Goal: Check status: Check status

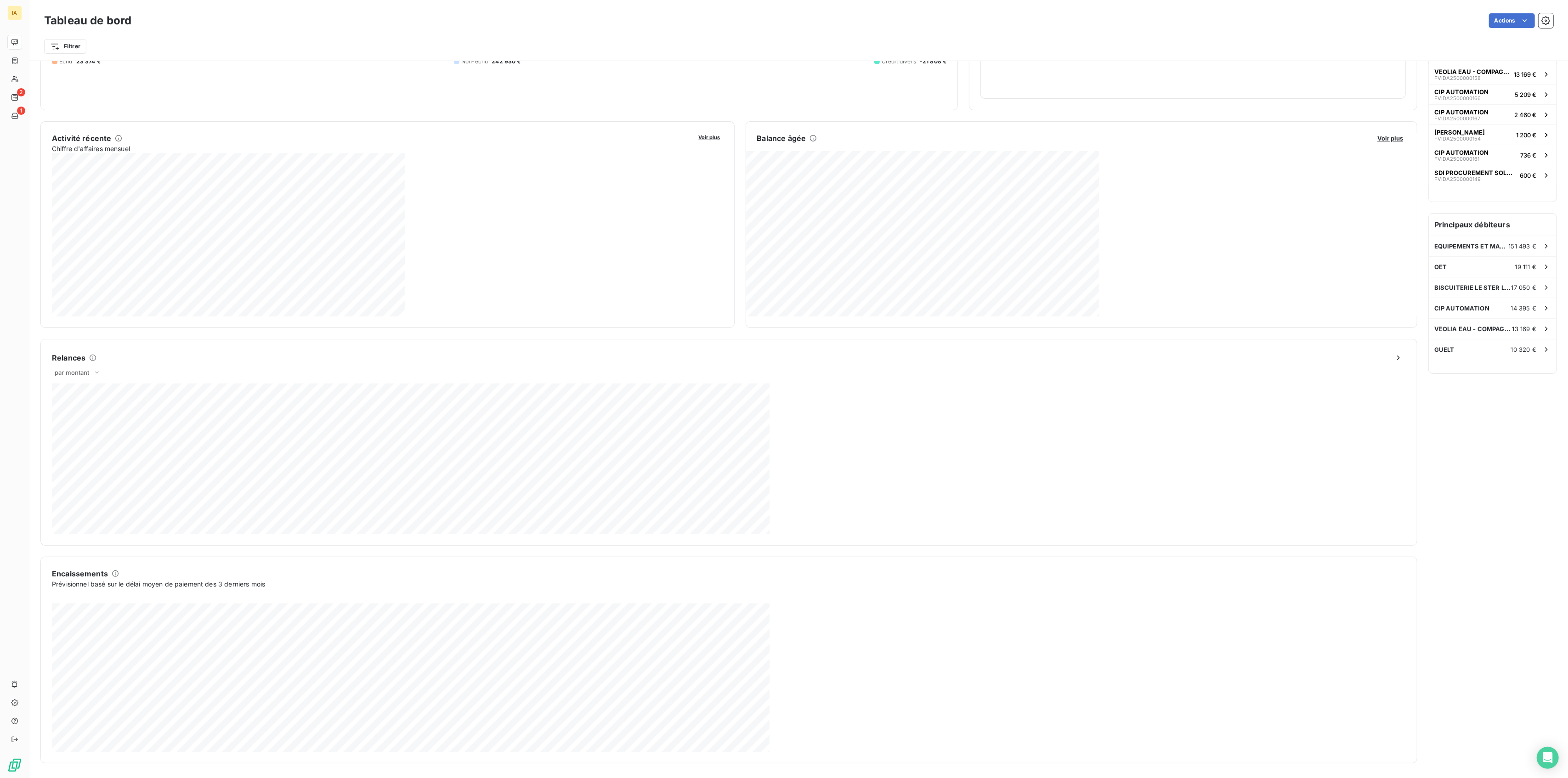
scroll to position [117, 0]
click at [43, 60] on span "Factures" at bounding box center [34, 60] width 23 height 8
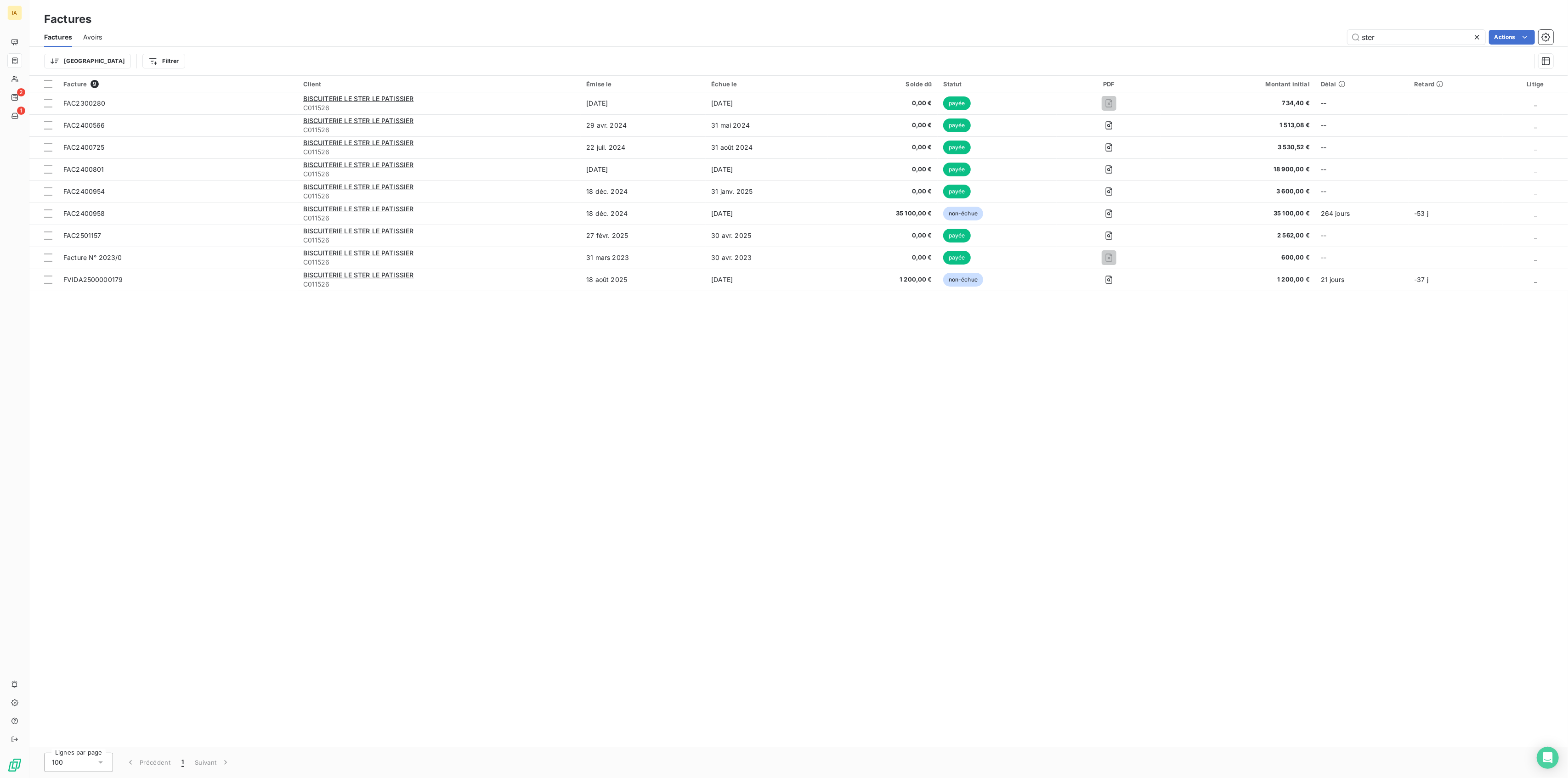
click at [313, 378] on div "Facture 9 Client Émise le Échue le Solde dû Statut PDF Montant initial Délai Re…" at bounding box center [799, 412] width 1539 height 671
click at [11, 42] on icon at bounding box center [15, 42] width 7 height 7
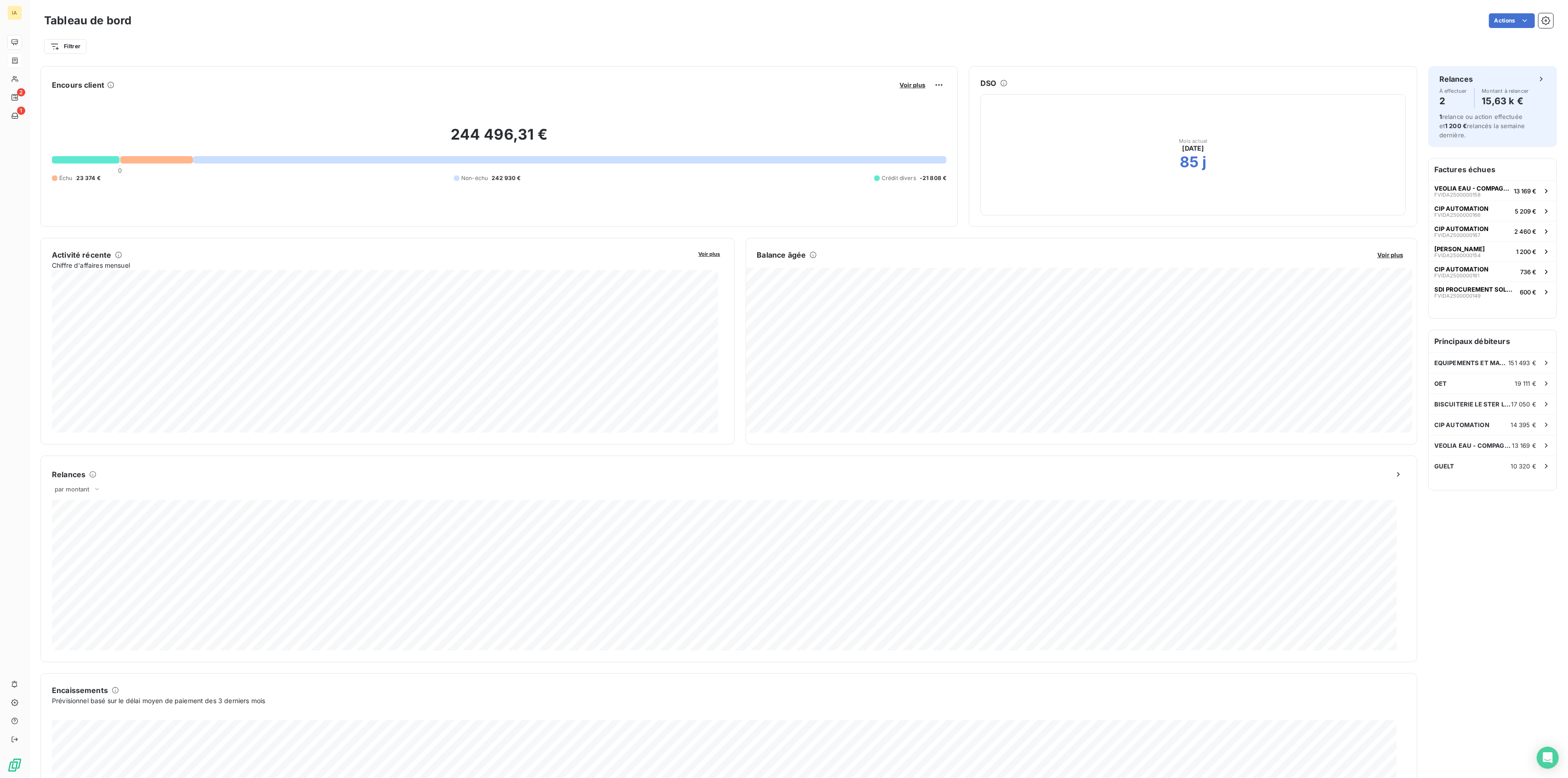
click at [902, 88] on button "Voir plus" at bounding box center [912, 85] width 32 height 8
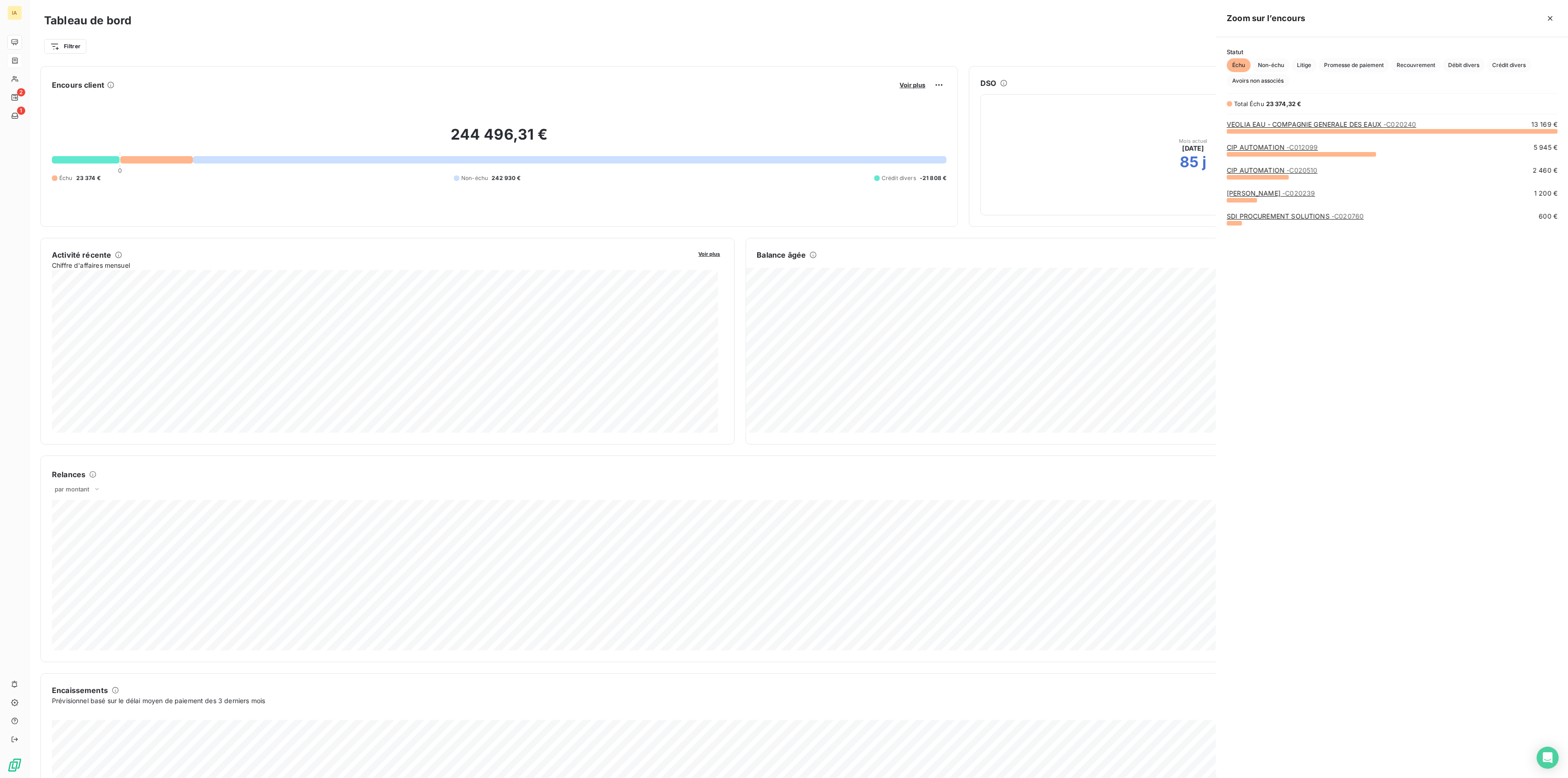
scroll to position [638, 344]
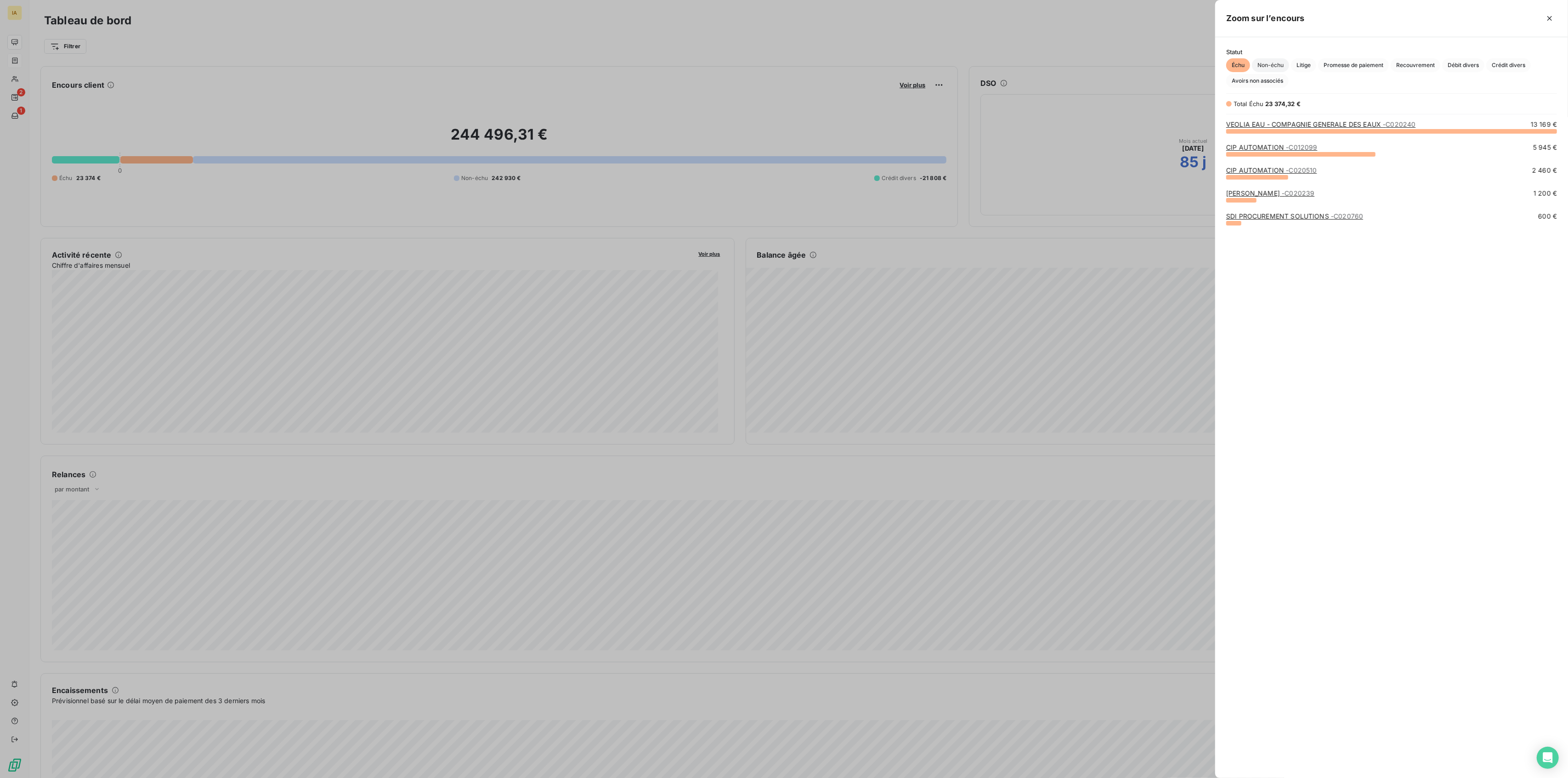
click at [929, 64] on span "Non-échu" at bounding box center [1271, 65] width 37 height 14
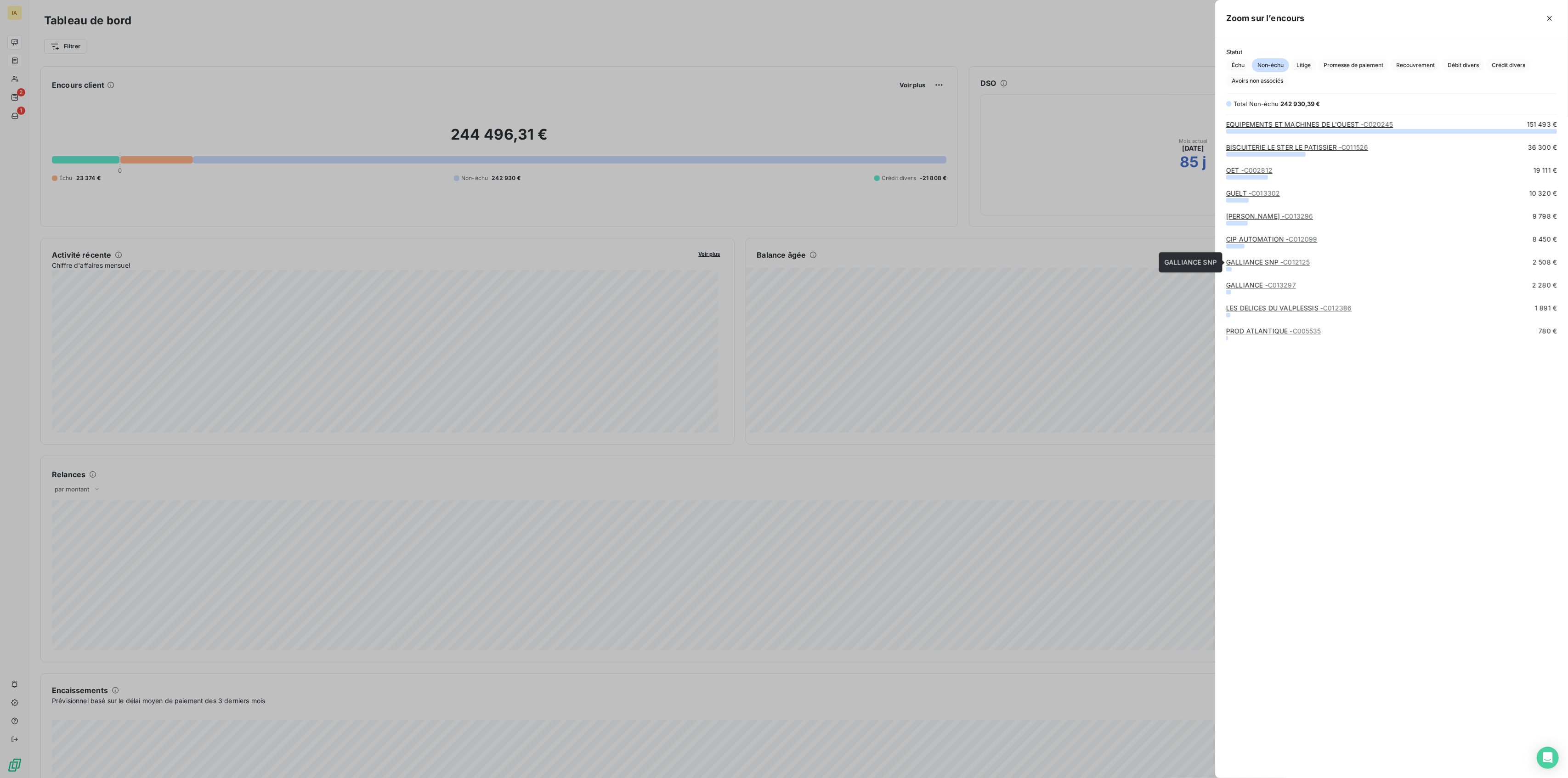
click at [929, 261] on link "GALLIANCE SNP - C012125" at bounding box center [1268, 262] width 83 height 8
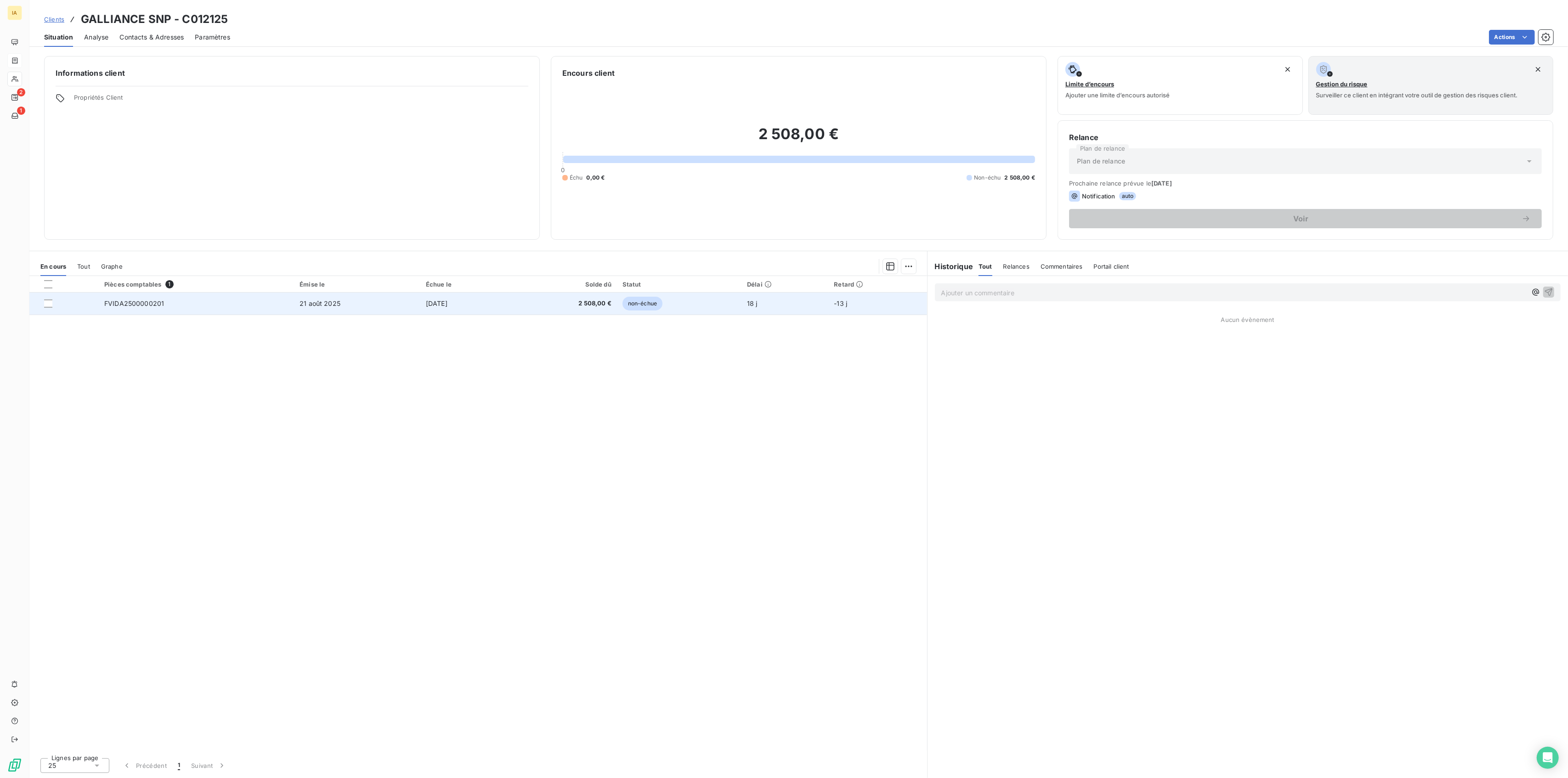
click at [192, 303] on td "FVIDA2500000201" at bounding box center [197, 303] width 195 height 22
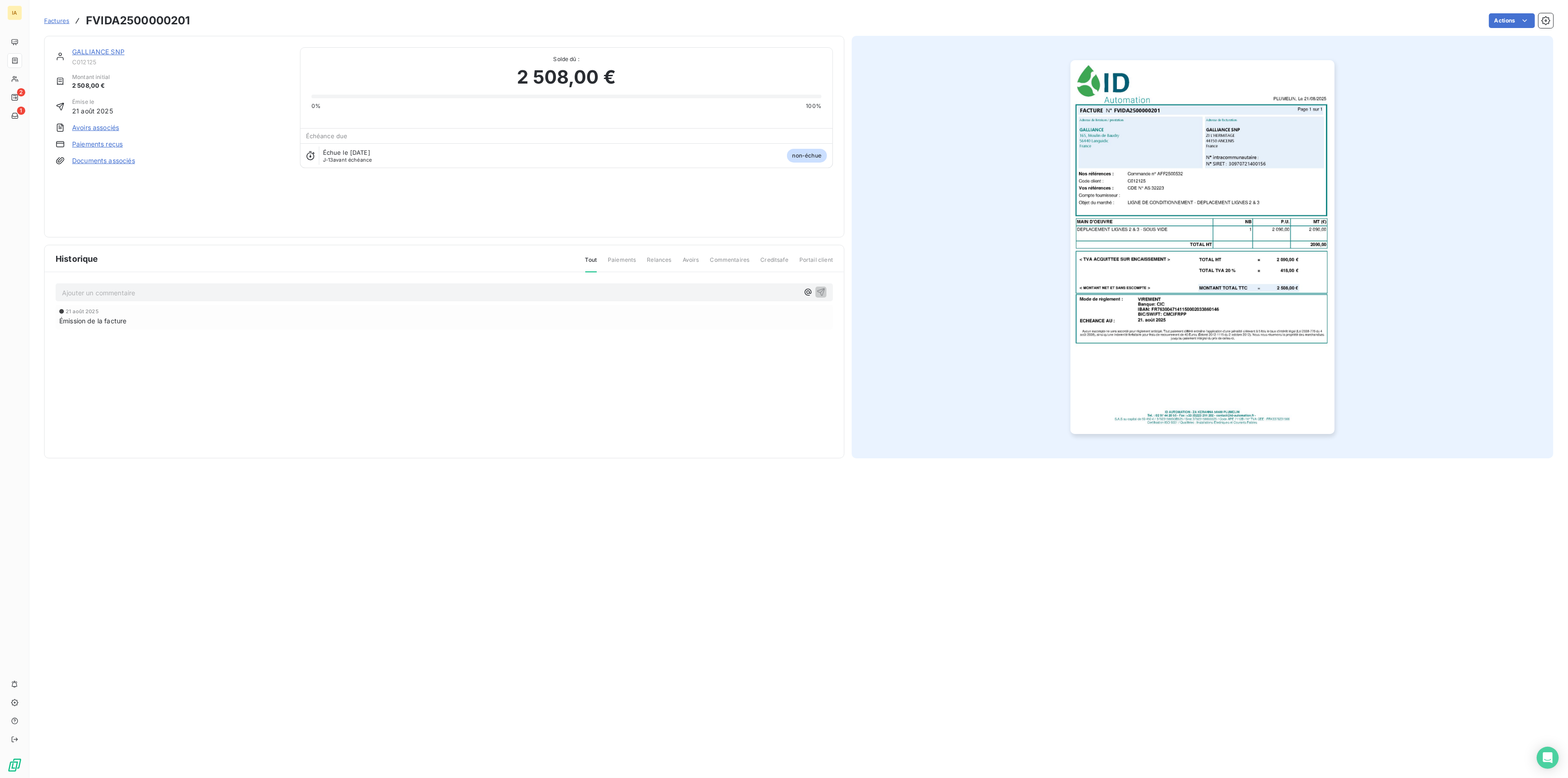
click at [929, 223] on img "button" at bounding box center [1202, 247] width 264 height 374
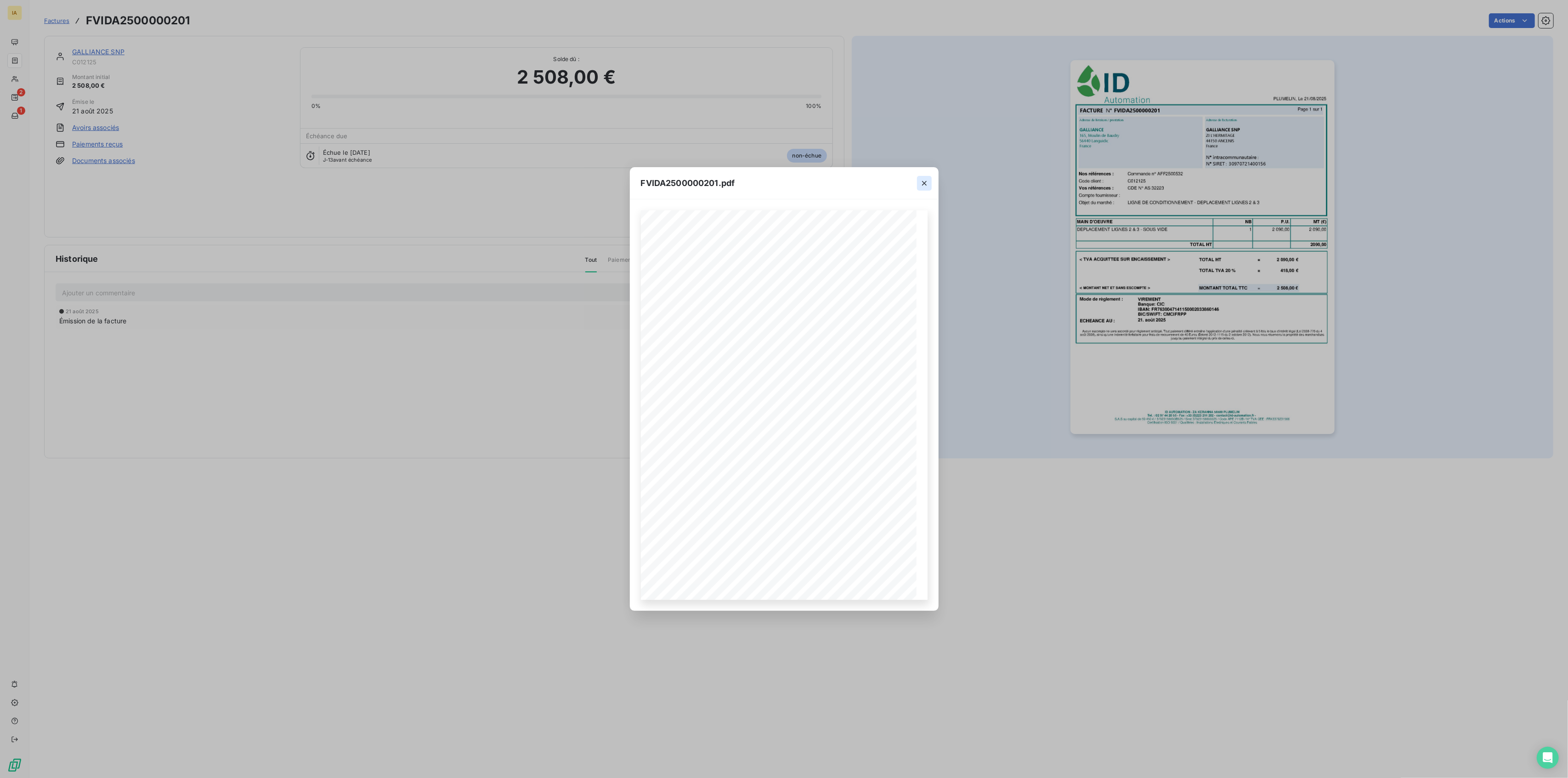
click at [925, 183] on icon "button" at bounding box center [924, 183] width 9 height 9
